Goal: Information Seeking & Learning: Learn about a topic

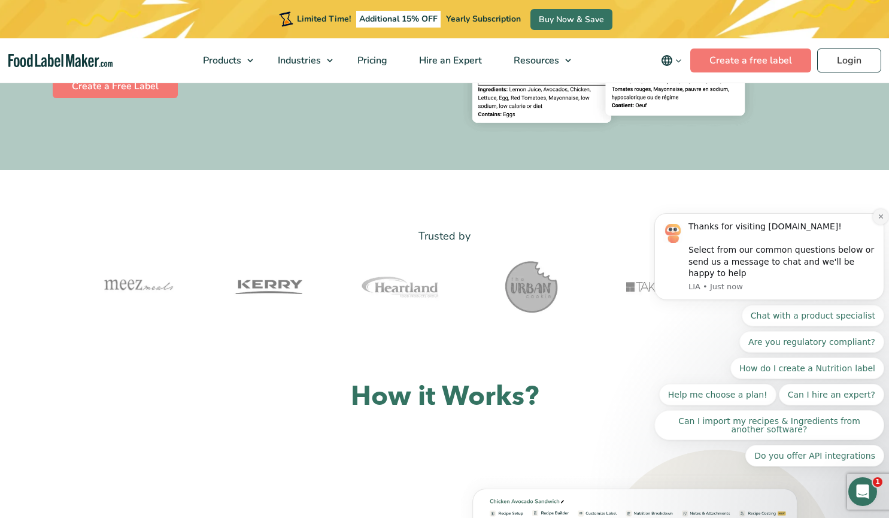
click at [879, 220] on icon "Dismiss notification" at bounding box center [881, 216] width 7 height 7
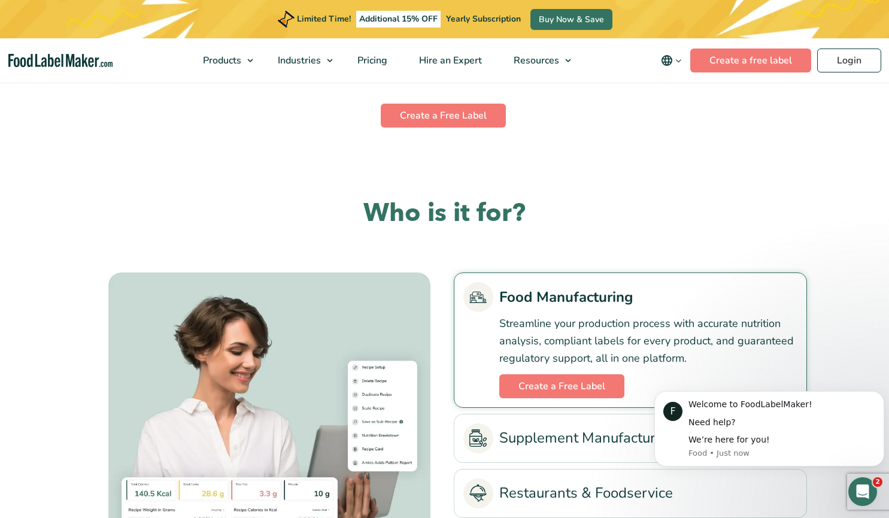
scroll to position [3007, 0]
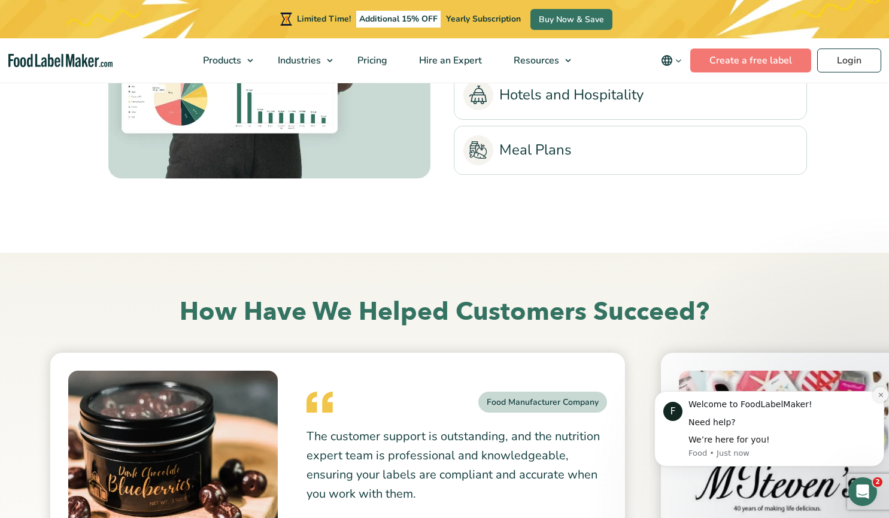
click at [882, 391] on icon "Dismiss notification" at bounding box center [881, 394] width 7 height 7
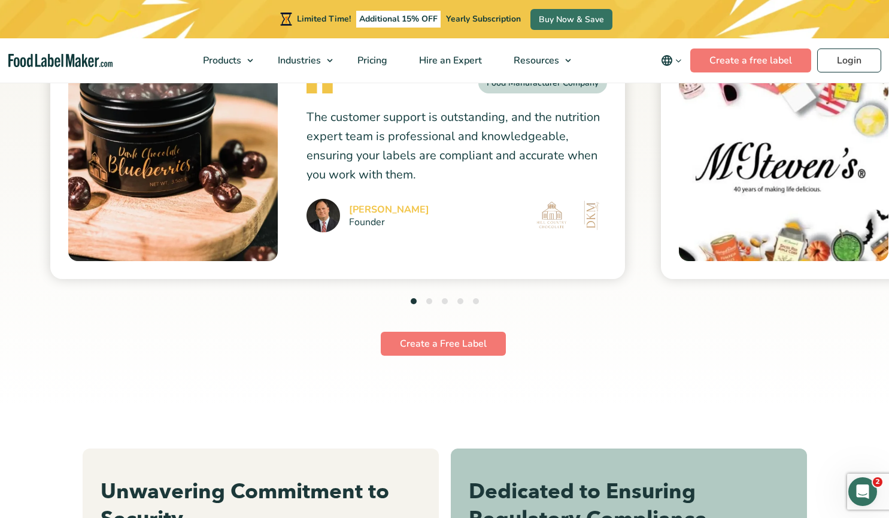
scroll to position [3166, 0]
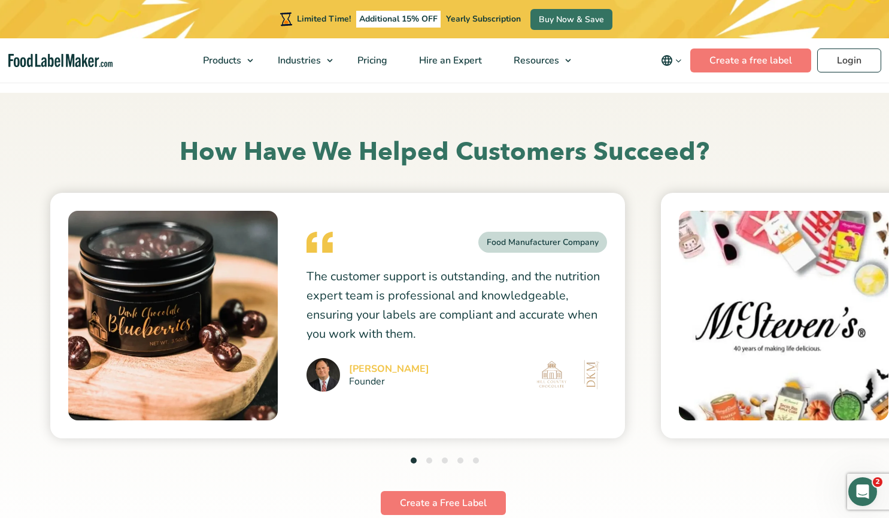
click at [431, 461] on button "2" at bounding box center [429, 460] width 6 height 6
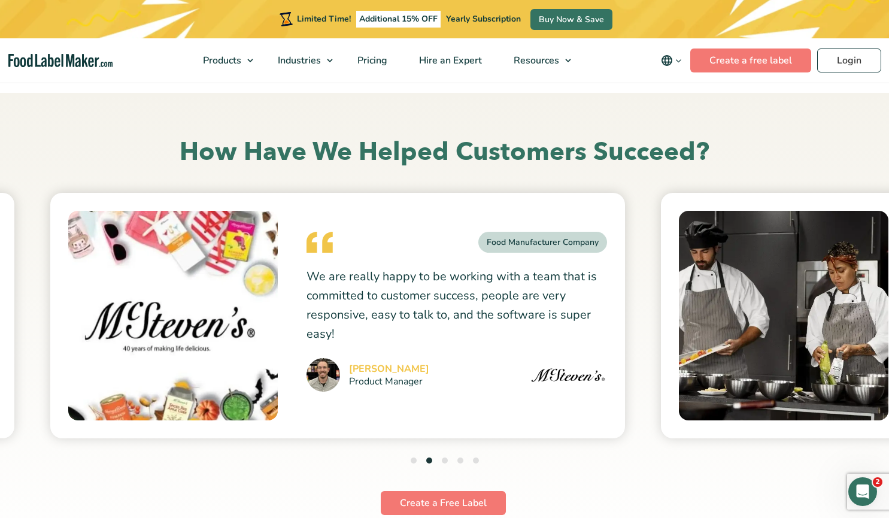
click at [445, 461] on button "3" at bounding box center [445, 460] width 6 height 6
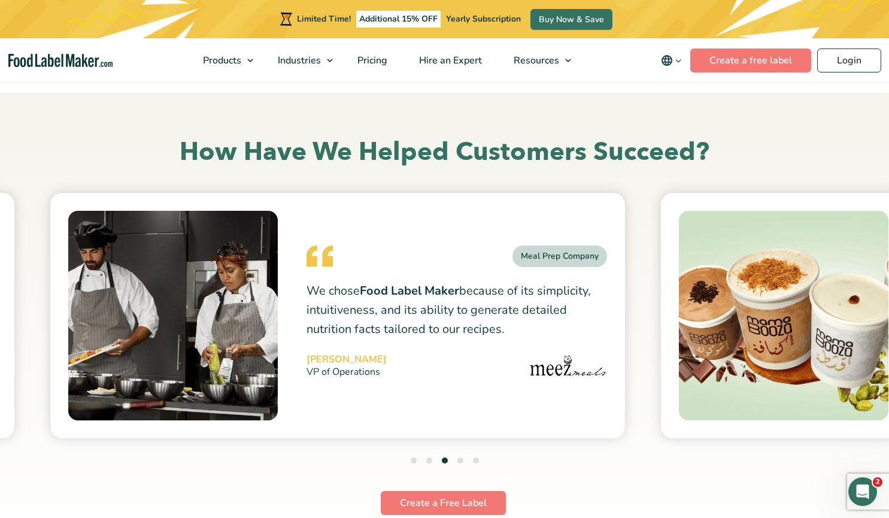
click at [460, 463] on button "4" at bounding box center [460, 460] width 6 height 6
click at [476, 459] on button "5" at bounding box center [476, 460] width 6 height 6
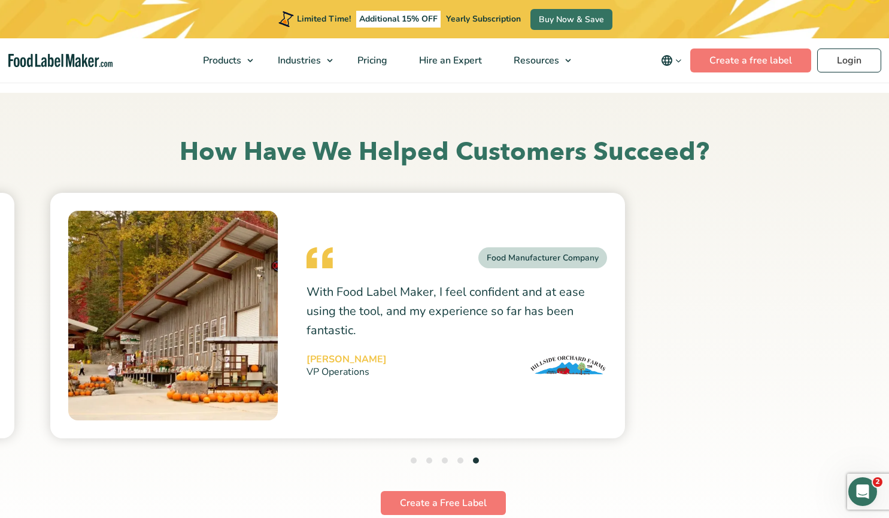
click at [460, 460] on button "4" at bounding box center [460, 460] width 6 height 6
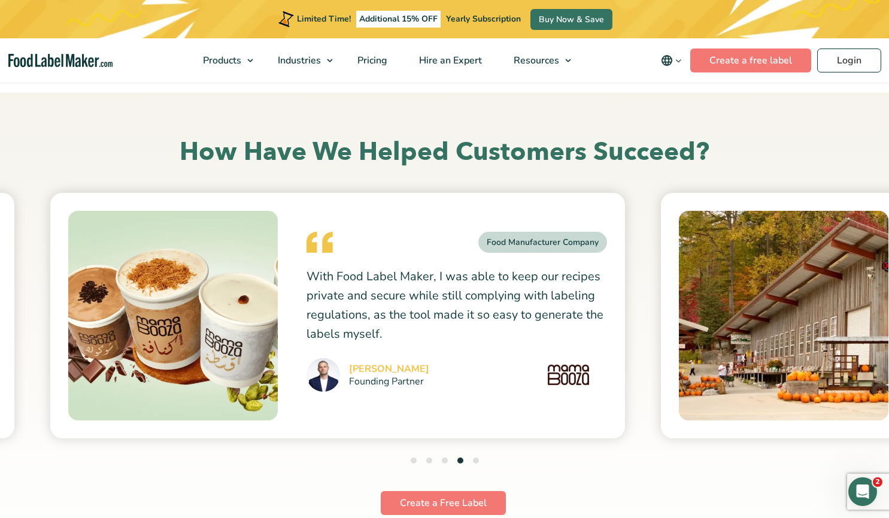
click at [473, 460] on button "5" at bounding box center [476, 460] width 6 height 6
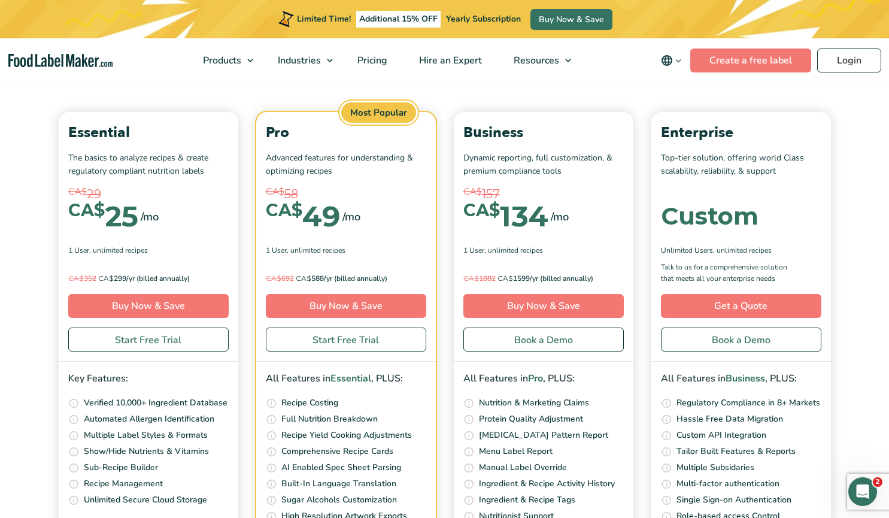
scroll to position [4124, 0]
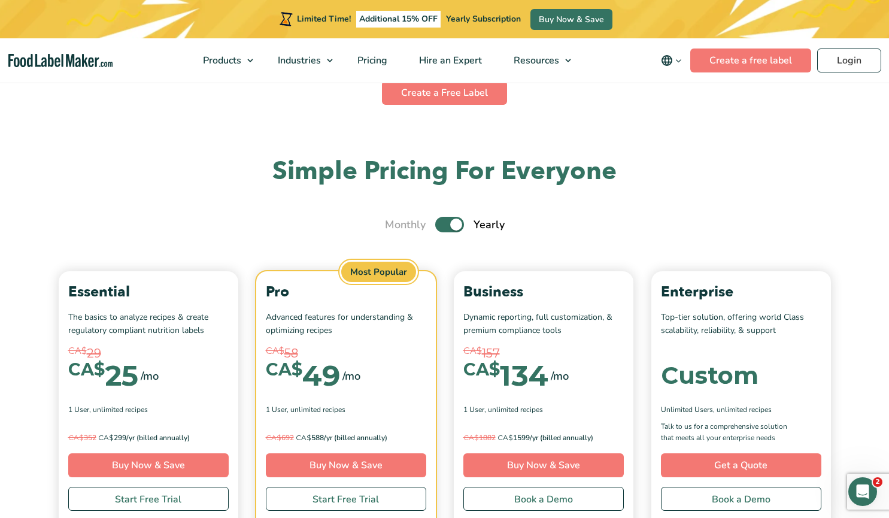
click at [450, 227] on label "Toggle" at bounding box center [449, 225] width 29 height 16
click at [395, 227] on input "Toggle" at bounding box center [391, 225] width 8 height 8
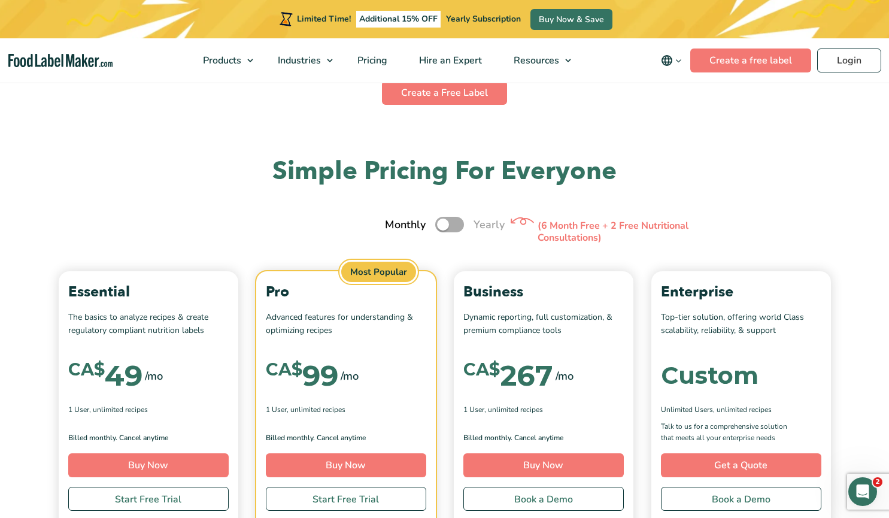
click at [458, 226] on label "Toggle" at bounding box center [449, 225] width 29 height 16
click at [395, 226] on input "Toggle" at bounding box center [391, 225] width 8 height 8
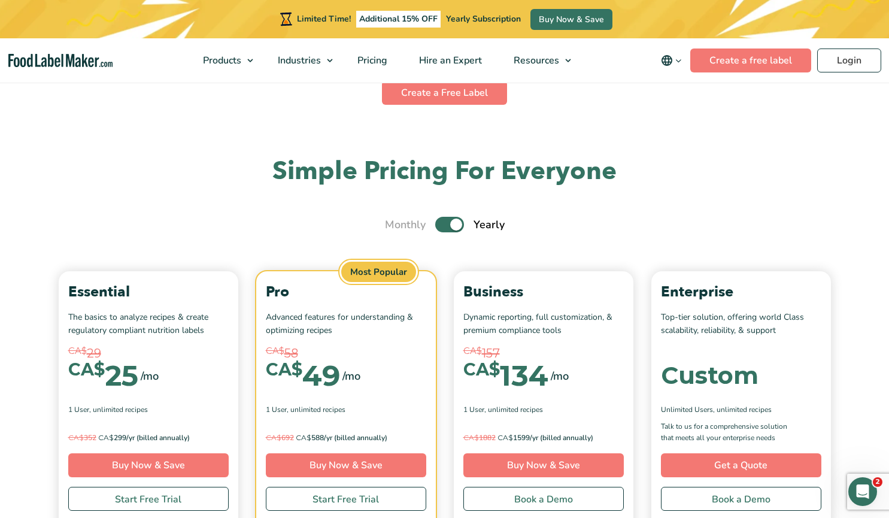
click at [440, 223] on label "Toggle" at bounding box center [449, 225] width 29 height 16
click at [395, 223] on input "Toggle" at bounding box center [391, 225] width 8 height 8
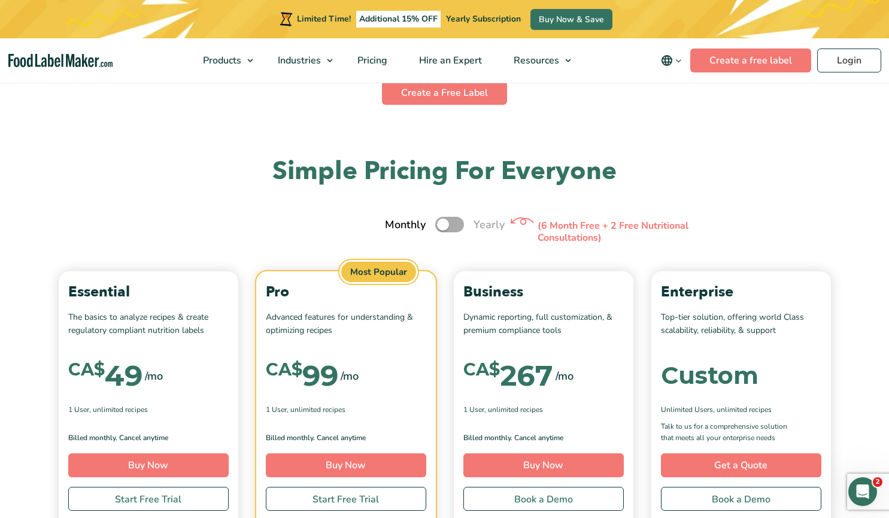
click at [440, 223] on label "Toggle" at bounding box center [449, 225] width 29 height 16
click at [395, 223] on input "Toggle" at bounding box center [391, 225] width 8 height 8
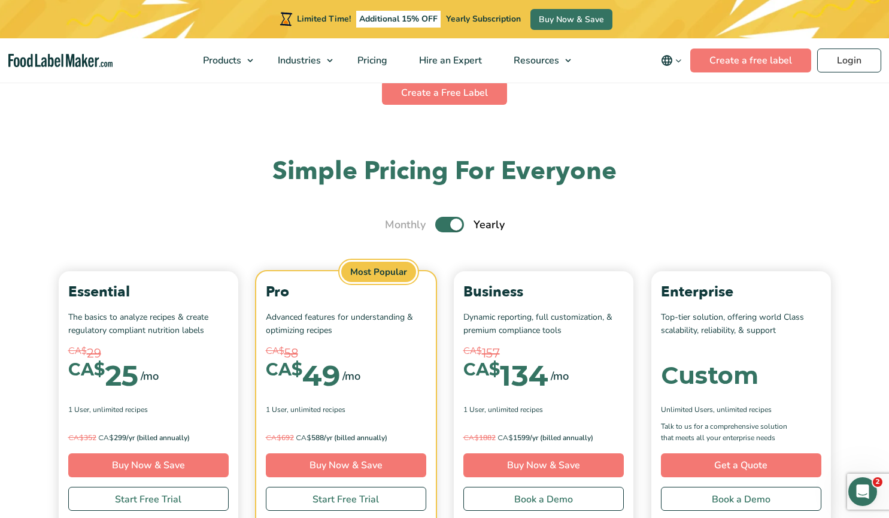
click at [450, 220] on label "Toggle" at bounding box center [449, 225] width 29 height 16
click at [395, 221] on input "Toggle" at bounding box center [391, 225] width 8 height 8
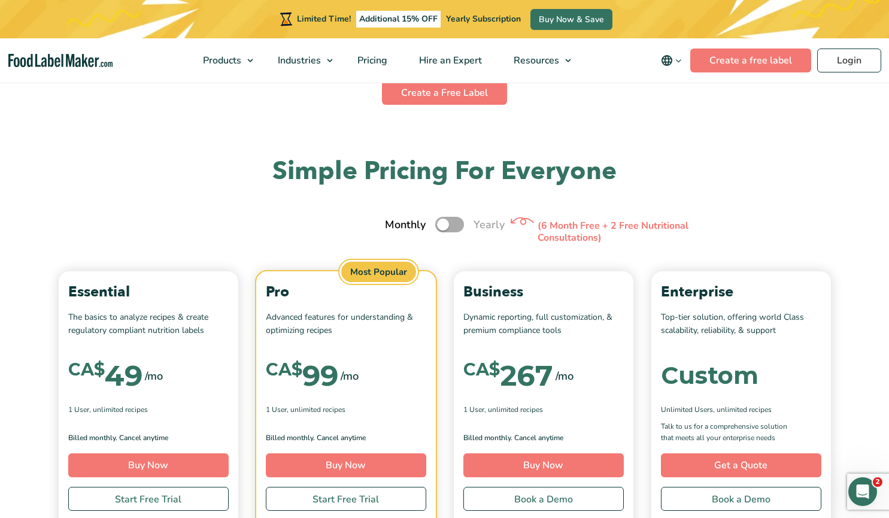
click at [455, 228] on label "Toggle" at bounding box center [449, 225] width 29 height 16
click at [395, 228] on input "Toggle" at bounding box center [391, 225] width 8 height 8
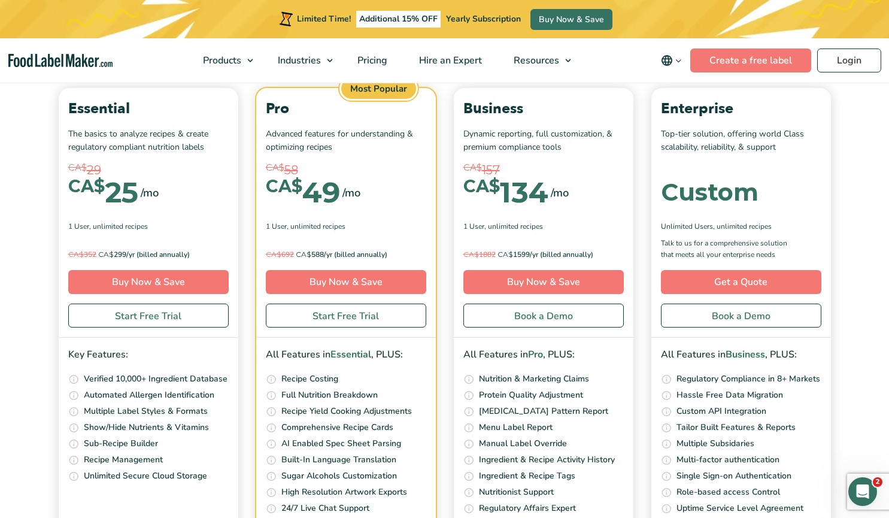
scroll to position [4148, 0]
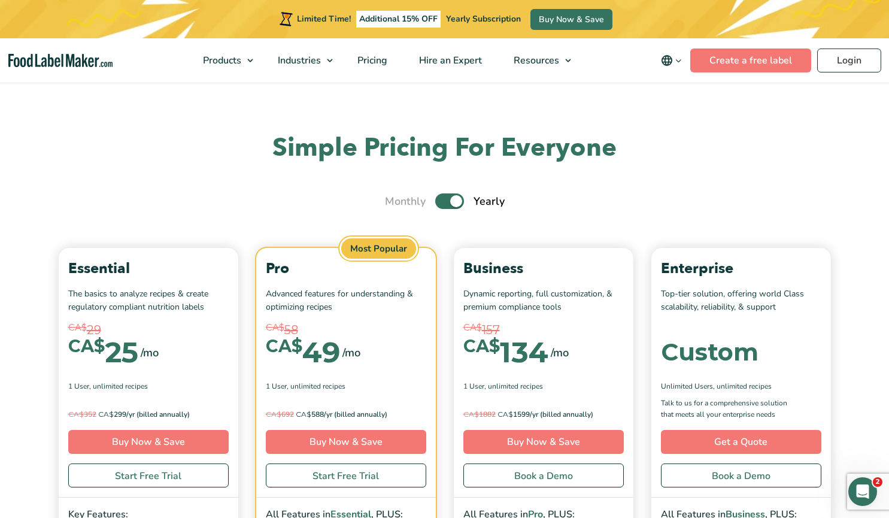
click at [452, 199] on label "Toggle" at bounding box center [449, 202] width 29 height 16
click at [395, 199] on input "Toggle" at bounding box center [391, 202] width 8 height 8
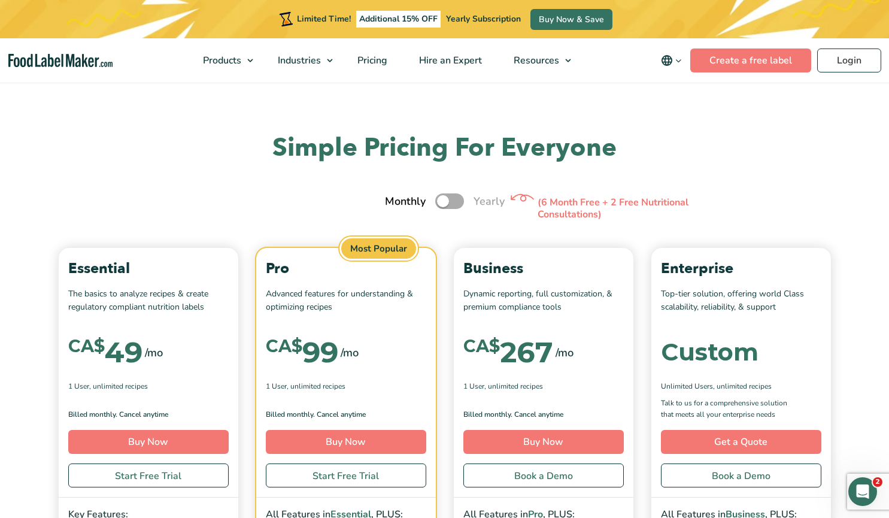
click at [452, 199] on label "Toggle" at bounding box center [449, 202] width 29 height 16
click at [395, 199] on input "Toggle" at bounding box center [391, 202] width 8 height 8
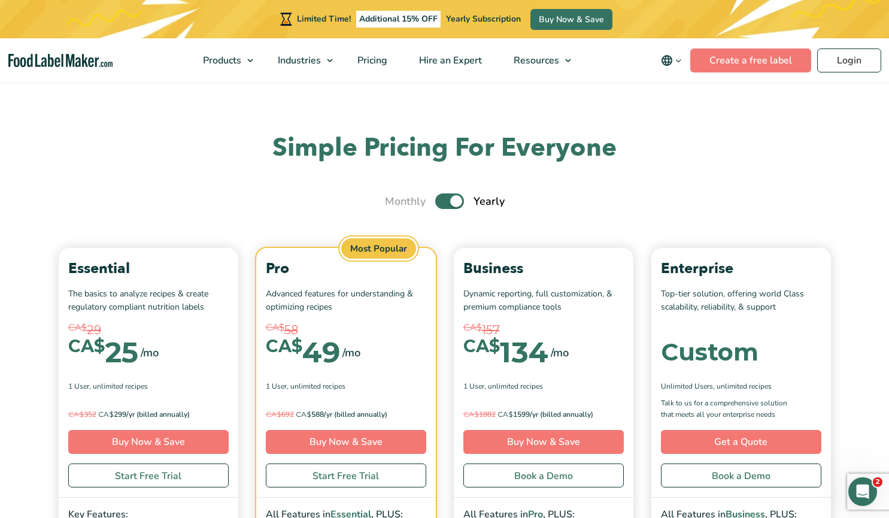
click at [445, 202] on label "Toggle" at bounding box center [449, 202] width 29 height 16
click at [395, 202] on input "Toggle" at bounding box center [391, 202] width 8 height 8
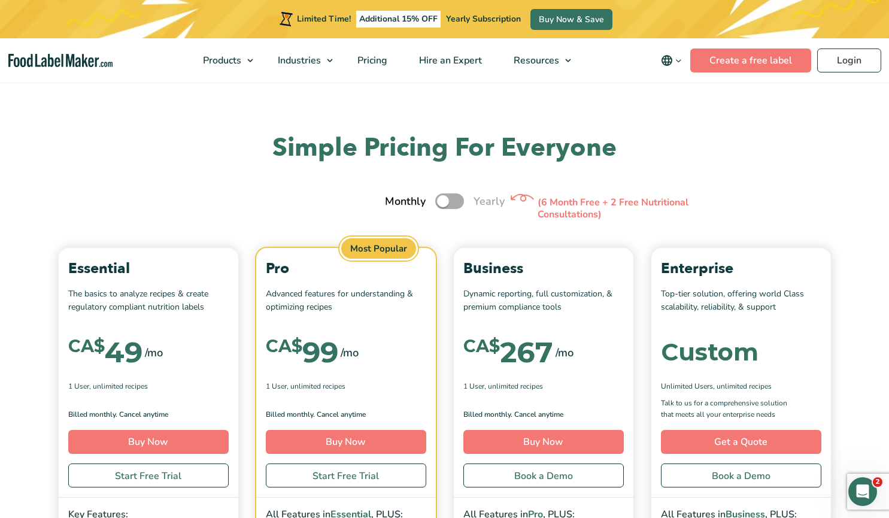
click at [445, 202] on label "Toggle" at bounding box center [449, 202] width 29 height 16
click at [395, 202] on input "Toggle" at bounding box center [391, 202] width 8 height 8
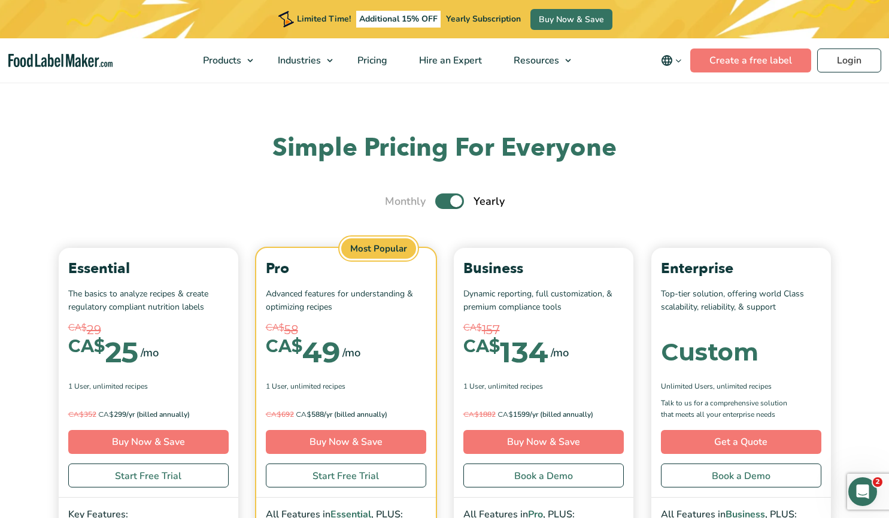
click at [454, 200] on label "Toggle" at bounding box center [449, 202] width 29 height 16
click at [395, 200] on input "Toggle" at bounding box center [391, 202] width 8 height 8
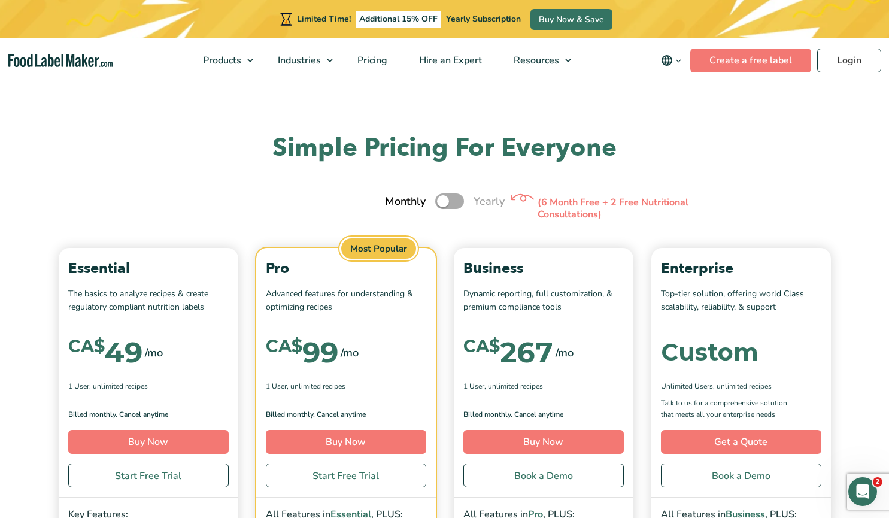
click at [456, 199] on label "Toggle" at bounding box center [449, 202] width 29 height 16
click at [395, 199] on input "Toggle" at bounding box center [391, 202] width 8 height 8
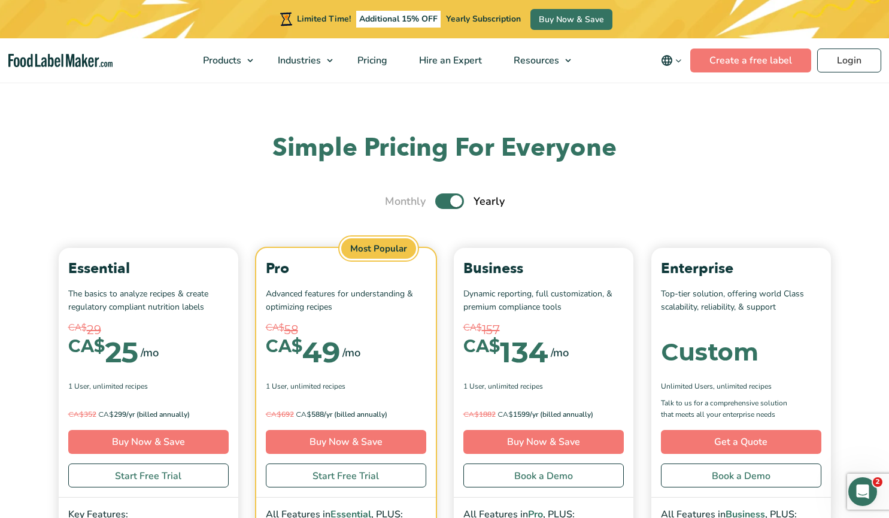
click at [453, 200] on label "Toggle" at bounding box center [449, 202] width 29 height 16
click at [395, 200] on input "Toggle" at bounding box center [391, 202] width 8 height 8
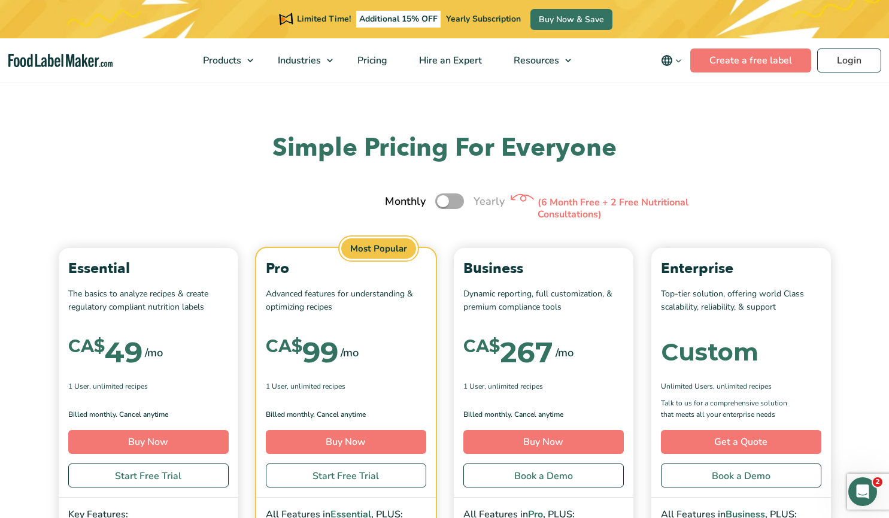
click at [439, 201] on label "Toggle" at bounding box center [449, 202] width 29 height 16
click at [395, 201] on input "Toggle" at bounding box center [391, 202] width 8 height 8
checkbox input "true"
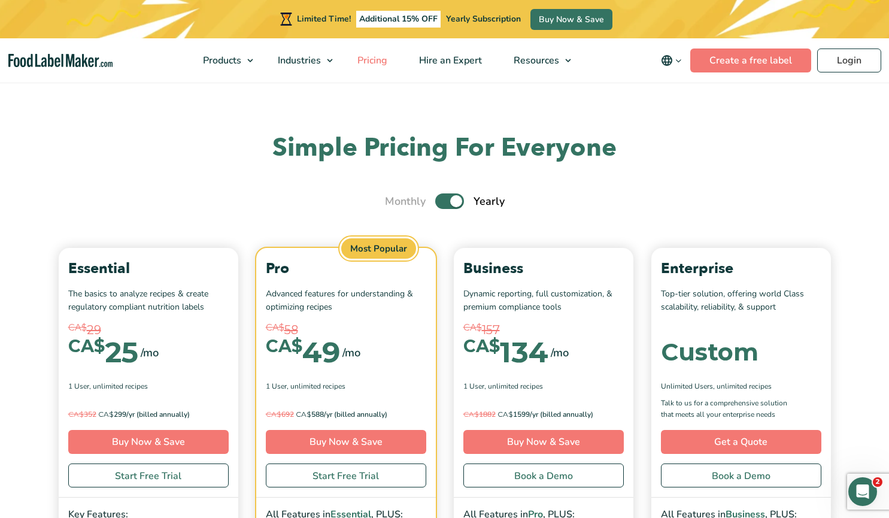
click at [372, 60] on span "Pricing" at bounding box center [371, 60] width 35 height 13
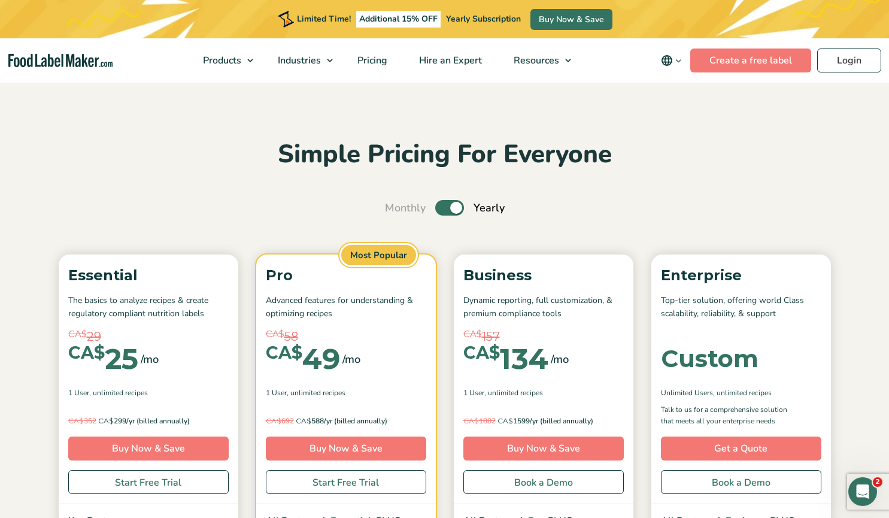
click at [447, 209] on label "Toggle" at bounding box center [449, 208] width 29 height 16
click at [395, 209] on input "Toggle" at bounding box center [391, 208] width 8 height 8
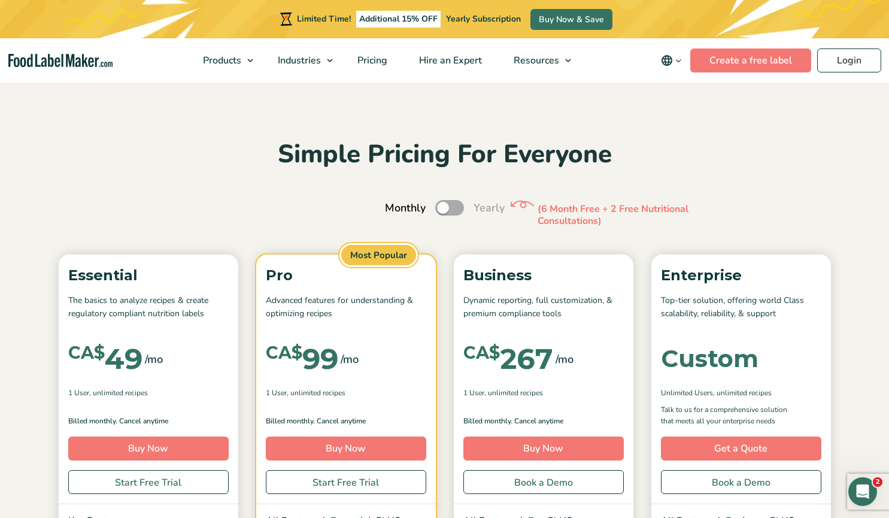
click at [448, 208] on label "Toggle" at bounding box center [449, 208] width 29 height 16
click at [395, 208] on input "Toggle" at bounding box center [391, 208] width 8 height 8
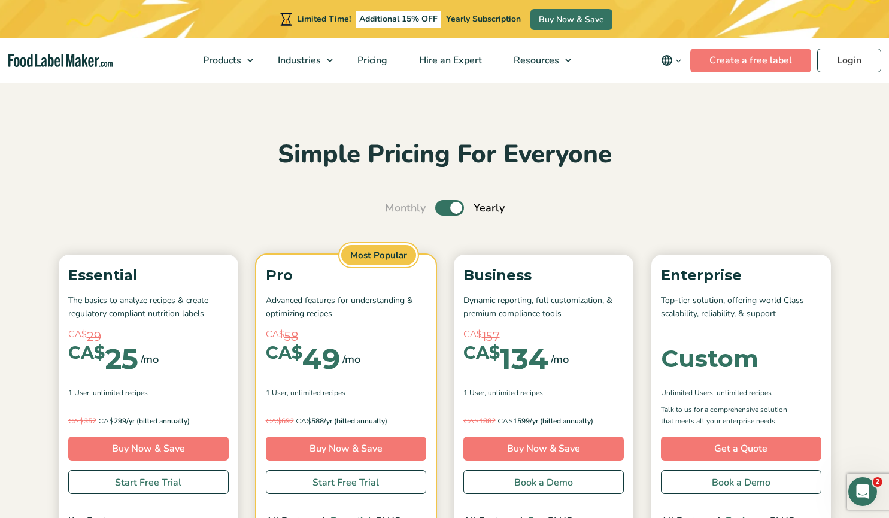
click at [448, 208] on label "Toggle" at bounding box center [449, 208] width 29 height 16
click at [395, 208] on input "Toggle" at bounding box center [391, 208] width 8 height 8
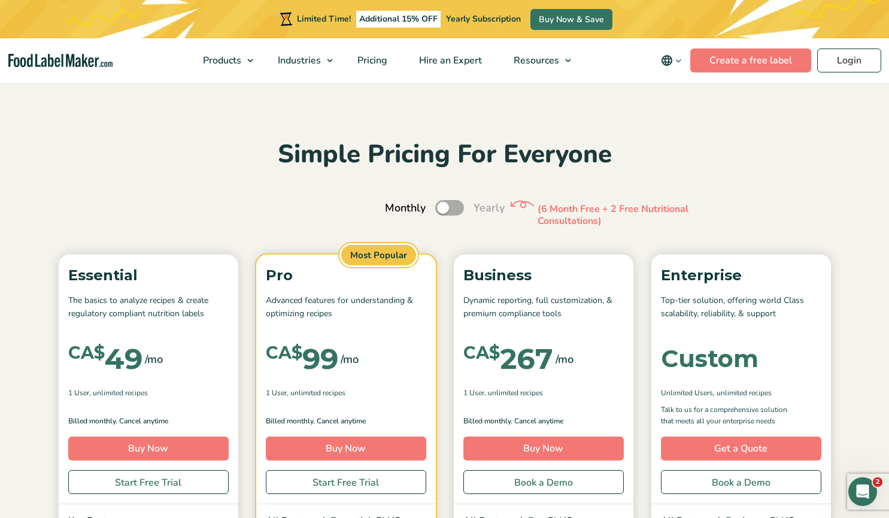
click at [448, 208] on label "Toggle" at bounding box center [449, 208] width 29 height 16
click at [395, 208] on input "Toggle" at bounding box center [391, 208] width 8 height 8
checkbox input "true"
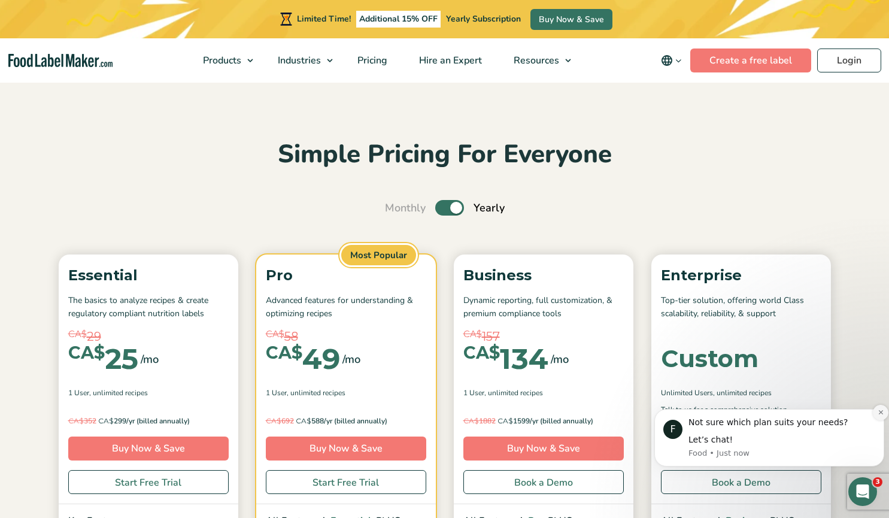
click at [880, 410] on icon "Dismiss notification" at bounding box center [881, 412] width 7 height 7
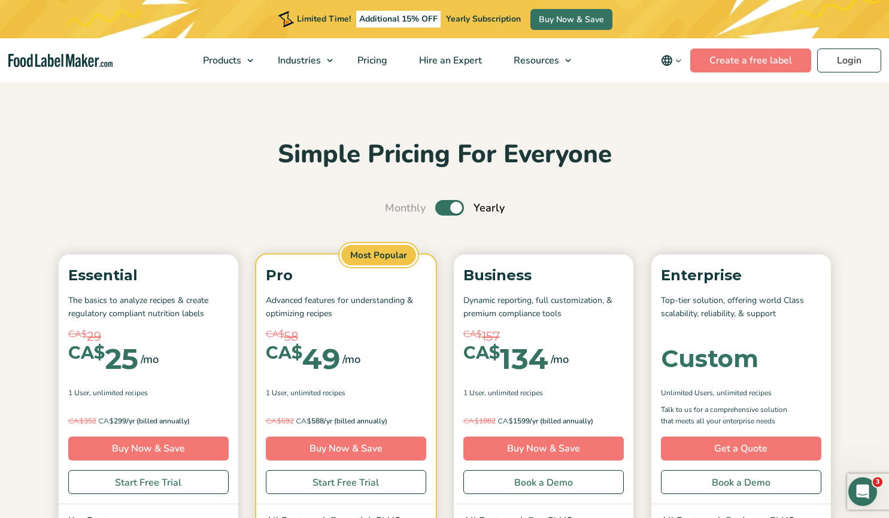
click at [216, 150] on h2 "Simple Pricing For Everyone" at bounding box center [445, 154] width 784 height 33
